Goal: Information Seeking & Learning: Understand process/instructions

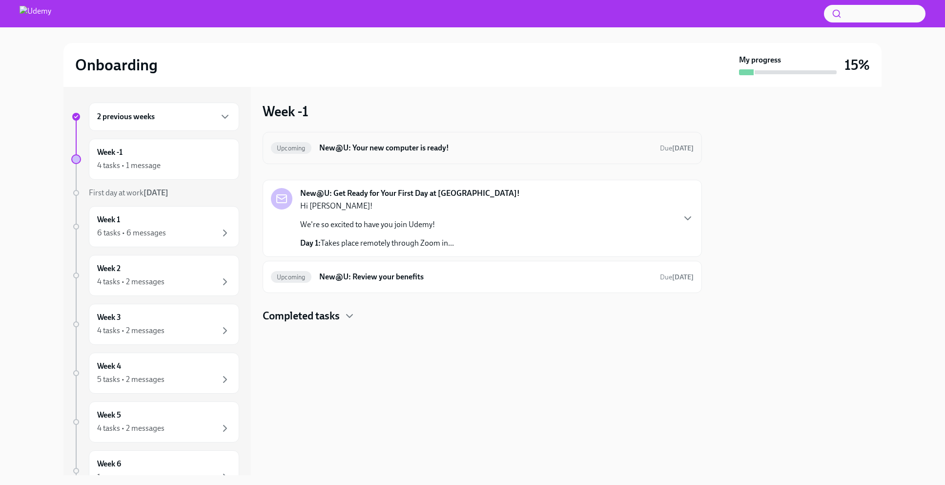
click at [351, 152] on h6 "New@U: Your new computer is ready!" at bounding box center [485, 148] width 333 height 11
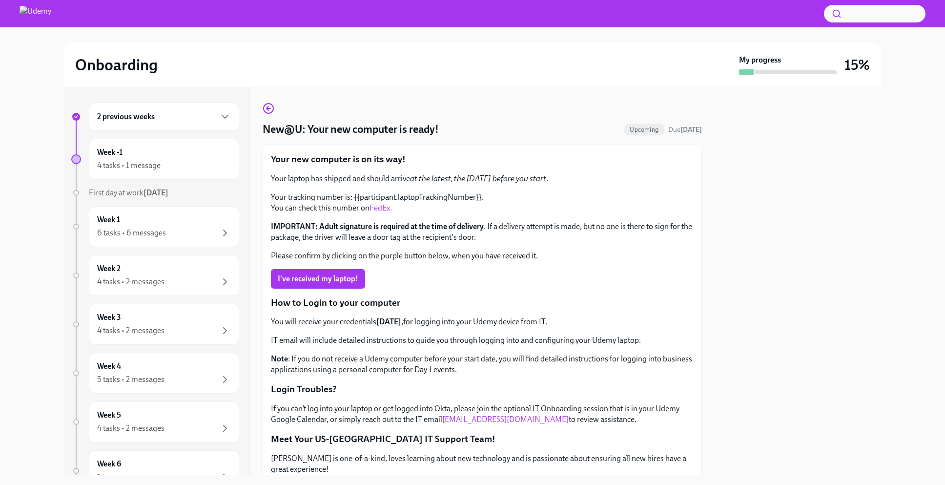
click at [385, 208] on link "FedEx." at bounding box center [381, 207] width 22 height 9
click at [372, 210] on link "FedEx." at bounding box center [381, 207] width 22 height 9
click at [788, 292] on div at bounding box center [798, 281] width 168 height 388
